Goal: Information Seeking & Learning: Find specific fact

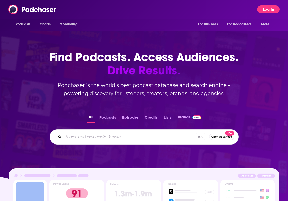
click at [265, 8] on button "Log In" at bounding box center [268, 9] width 23 height 8
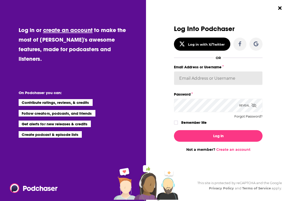
click at [225, 77] on input "Email Address or Username" at bounding box center [218, 78] width 89 height 14
type input "[EMAIL_ADDRESS][PERSON_NAME][DOMAIN_NAME]"
click at [190, 123] on label "Remember Me" at bounding box center [193, 122] width 25 height 7
click at [177, 125] on input "rememberMe" at bounding box center [175, 125] width 3 height 0
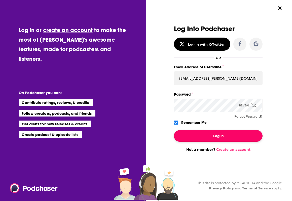
click at [205, 132] on button "Log In" at bounding box center [218, 136] width 89 height 12
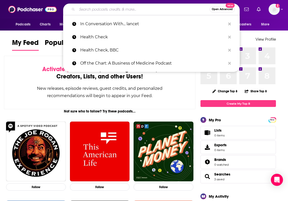
click at [142, 10] on input "Search podcasts, credits, & more..." at bounding box center [143, 9] width 133 height 8
paste input "Rethinking Health / Medicine Unhear"
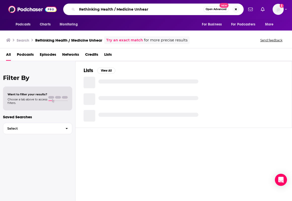
click at [162, 12] on input "Rethinking Health / Medicine Unhear" at bounding box center [140, 9] width 126 height 8
type input "Rethinking Health / Medicine Unheard"
